Goal: Information Seeking & Learning: Find specific fact

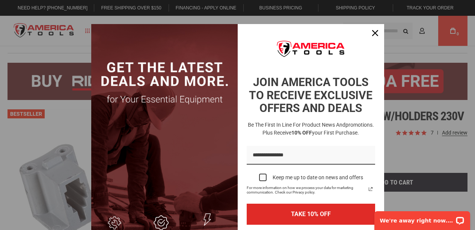
scroll to position [3, 0]
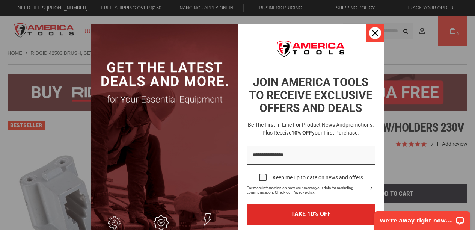
click at [372, 34] on icon "close icon" at bounding box center [375, 33] width 6 height 6
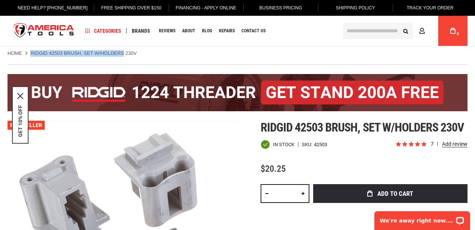
drag, startPoint x: 31, startPoint y: 53, endPoint x: 124, endPoint y: 53, distance: 92.4
click at [124, 53] on strong "RIDGID 42503 BRUSH, SET W/HOLDERS 230V" at bounding box center [83, 53] width 106 height 6
copy ul "RIDGID 42503 BRUSH, SET W/HOLDERS"
click at [363, 30] on body "The store will not work correctly in the case when cookies are disabled. Langua…" at bounding box center [237, 112] width 475 height 230
paste input "**********"
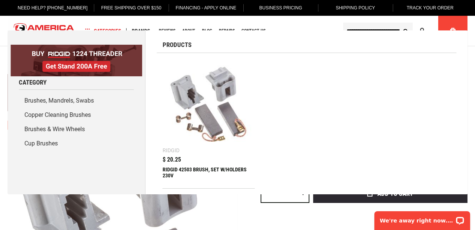
type input "**********"
click at [336, 93] on ul "Ridgid $ 20.25 RIDGID 42503 BRUSH, SET W/HOLDERS 230V" at bounding box center [307, 124] width 300 height 130
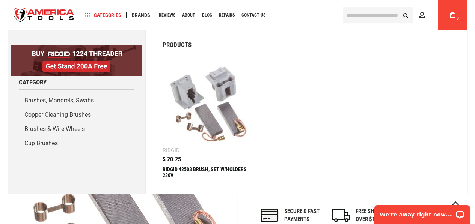
scroll to position [325, 0]
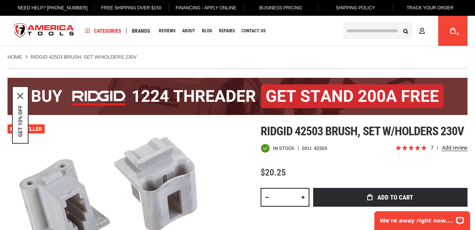
click at [360, 31] on input "text" at bounding box center [377, 31] width 69 height 17
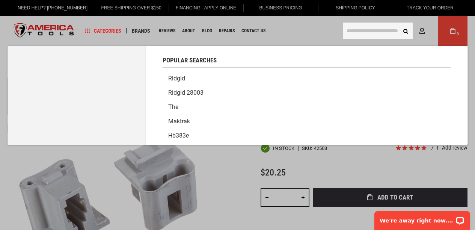
click at [185, 78] on link "Ridgid" at bounding box center [307, 78] width 288 height 14
click at [368, 35] on input "text" at bounding box center [377, 31] width 69 height 17
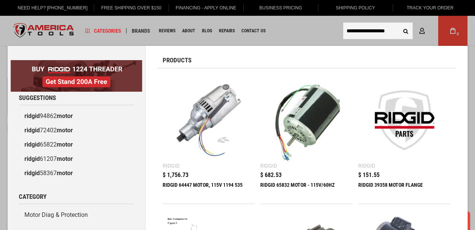
type input "**********"
click at [405, 31] on button "Search" at bounding box center [405, 31] width 14 height 14
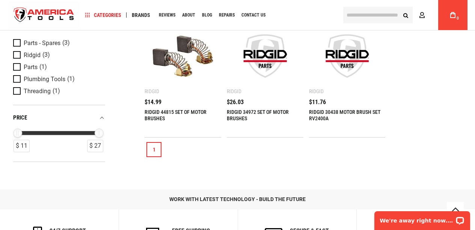
scroll to position [132, 0]
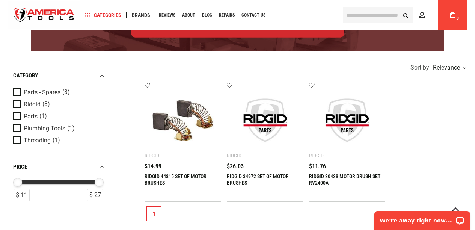
click at [345, 174] on link "RIDGID 30438 MOTOR BRUSH SET RV2400A" at bounding box center [344, 179] width 71 height 12
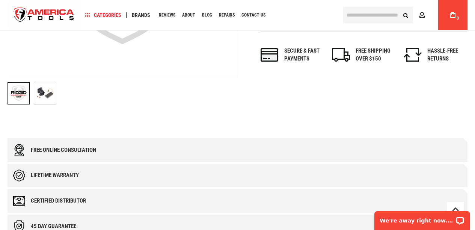
click at [42, 98] on img "RIDGID 30438 MOTOR BRUSH SET RV2400A" at bounding box center [45, 93] width 22 height 22
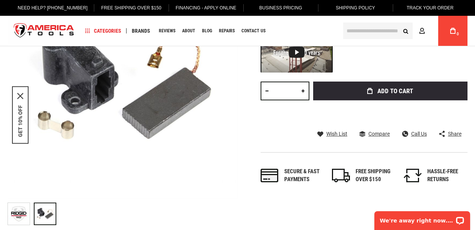
scroll to position [9, 0]
